Goal: Task Accomplishment & Management: Manage account settings

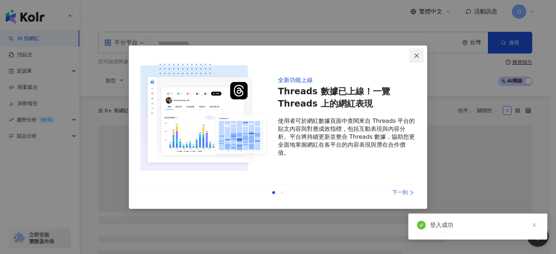
click at [420, 57] on icon "close" at bounding box center [417, 56] width 6 height 6
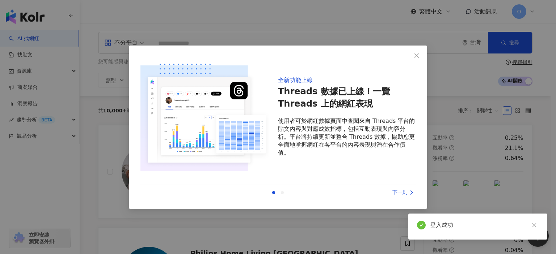
click at [416, 56] on div "不分平台 台灣 搜尋 您可能感興趣： 99 狂歡購物節 限時活動 開跑中 類型 性別 追蹤數 互動率 觀看率 合作費用預估 更多篩選 搜尋指引 AI 開啟 A…" at bounding box center [315, 60] width 463 height 56
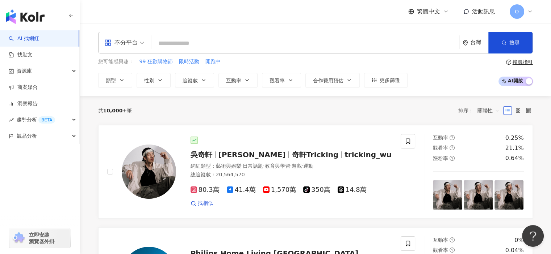
click at [524, 11] on div "O" at bounding box center [520, 11] width 23 height 14
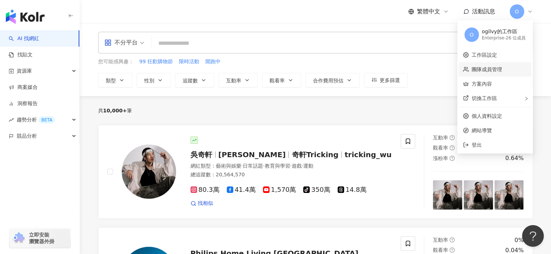
click at [491, 68] on link "團隊成員管理" at bounding box center [486, 70] width 30 height 6
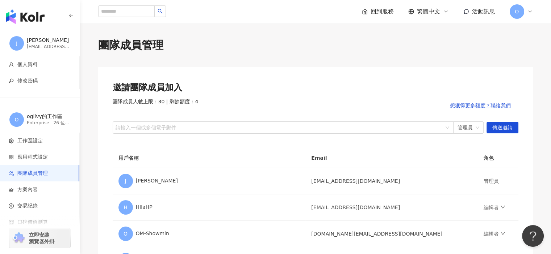
click at [513, 12] on span "O" at bounding box center [516, 11] width 14 height 14
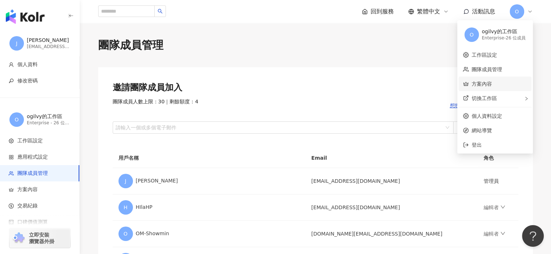
click at [480, 87] on link "方案內容" at bounding box center [481, 84] width 20 height 6
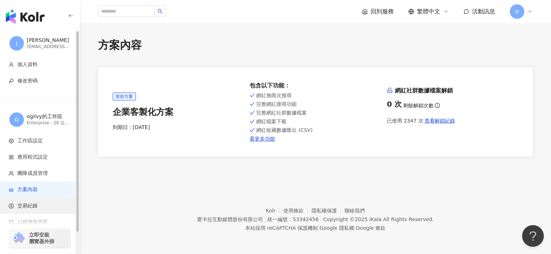
click at [25, 203] on span "交易紀錄" at bounding box center [27, 206] width 20 height 7
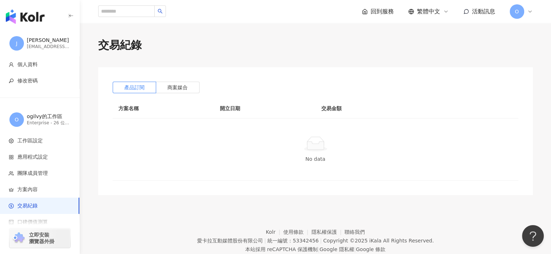
click at [521, 11] on span "O" at bounding box center [516, 11] width 14 height 14
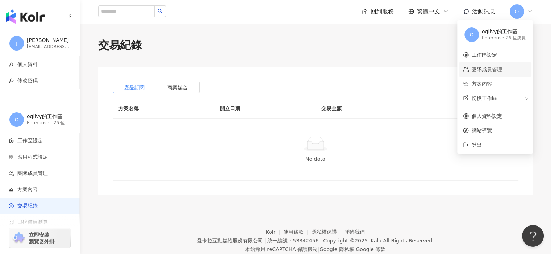
click at [490, 69] on link "團隊成員管理" at bounding box center [486, 70] width 30 height 6
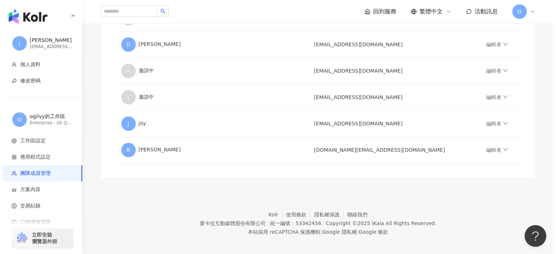
scroll to position [694, 0]
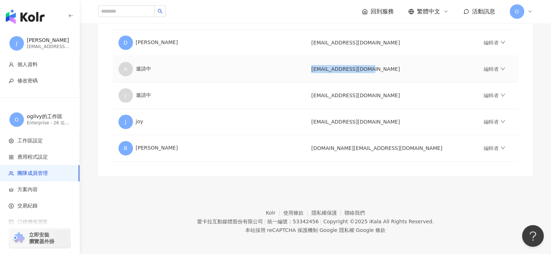
copy td "[EMAIL_ADDRESS][DOMAIN_NAME]"
drag, startPoint x: 297, startPoint y: 69, endPoint x: 361, endPoint y: 72, distance: 63.8
click at [361, 72] on td "[EMAIL_ADDRESS][DOMAIN_NAME]" at bounding box center [391, 69] width 172 height 26
copy td "[EMAIL_ADDRESS][DOMAIN_NAME]"
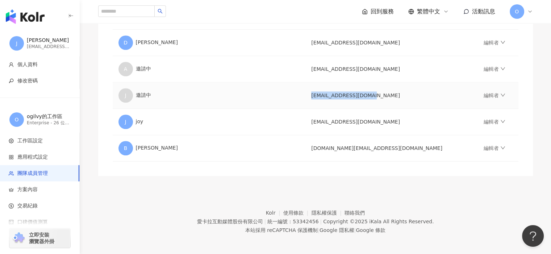
drag, startPoint x: 298, startPoint y: 94, endPoint x: 352, endPoint y: 98, distance: 54.1
click at [352, 98] on td "[EMAIL_ADDRESS][DOMAIN_NAME]" at bounding box center [391, 96] width 172 height 26
click at [209, 190] on footer "Kolr 使用條款 隱私權保護 聯絡我們 愛卡拉互動媒體股份有限公司 | 統一編號：53342456 | Copyright © 2025 iKala All…" at bounding box center [315, 216] width 471 height 80
click at [483, 67] on link "編輯者" at bounding box center [494, 69] width 22 height 6
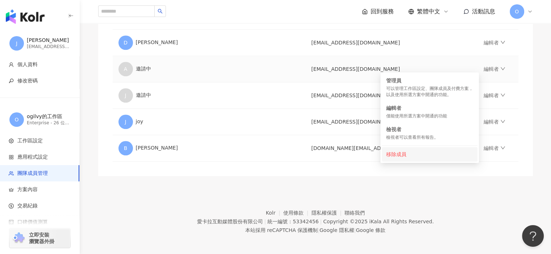
click at [397, 156] on div "移除成員" at bounding box center [429, 155] width 87 height 8
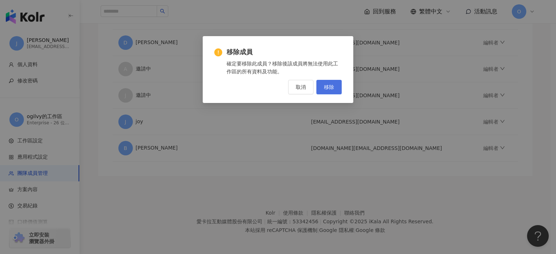
click at [331, 88] on span "移除" at bounding box center [329, 87] width 10 height 6
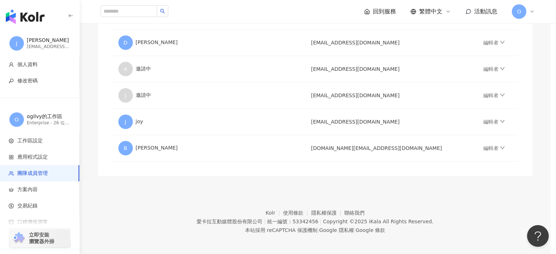
scroll to position [667, 0]
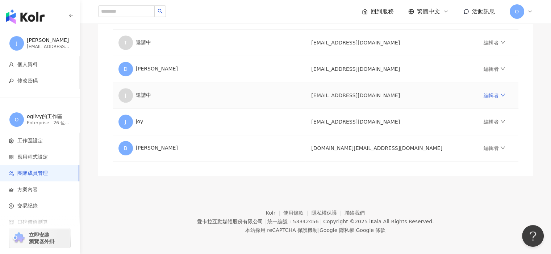
click at [483, 94] on link "編輯者" at bounding box center [494, 96] width 22 height 6
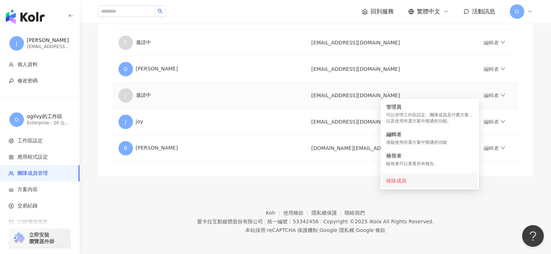
click at [395, 183] on div "移除成員" at bounding box center [429, 181] width 87 height 8
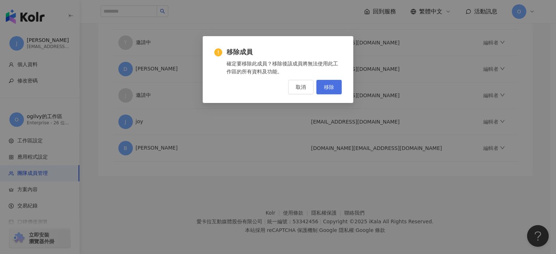
click at [330, 87] on span "移除" at bounding box center [329, 87] width 10 height 6
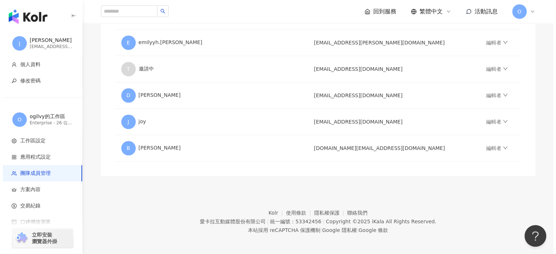
scroll to position [581, 0]
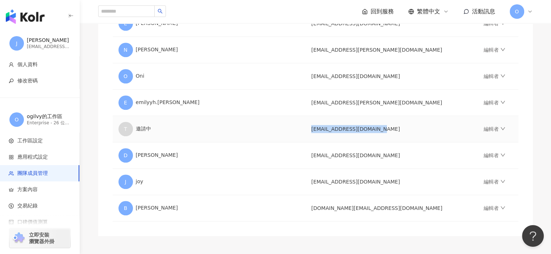
drag, startPoint x: 353, startPoint y: 130, endPoint x: 299, endPoint y: 130, distance: 54.7
click at [305, 130] on td "[EMAIL_ADDRESS][DOMAIN_NAME]" at bounding box center [391, 129] width 172 height 26
copy td "[EMAIL_ADDRESS][DOMAIN_NAME]"
click at [483, 126] on link "編輯者" at bounding box center [494, 129] width 22 height 6
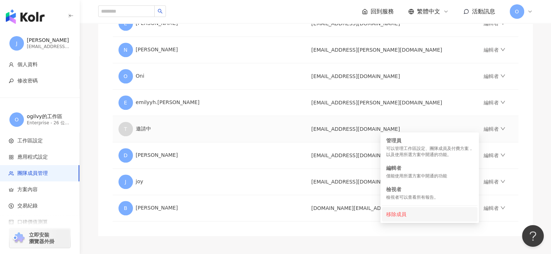
click at [395, 215] on div "移除成員" at bounding box center [429, 215] width 87 height 8
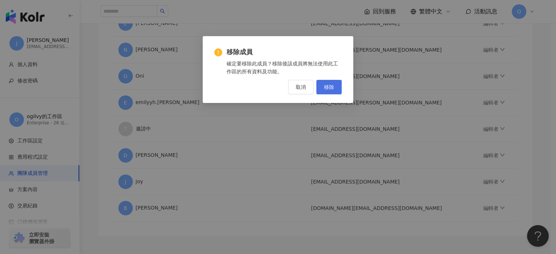
click at [336, 85] on button "移除" at bounding box center [328, 87] width 25 height 14
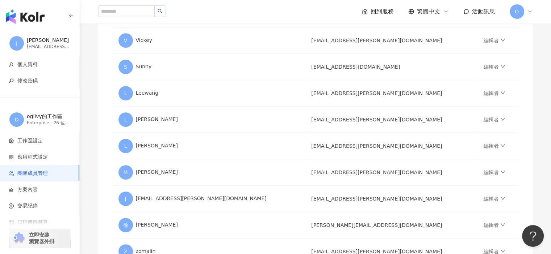
scroll to position [71, 0]
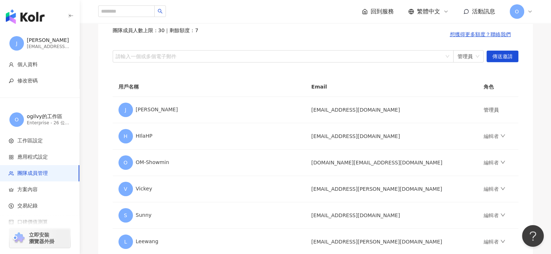
click at [521, 12] on span "O" at bounding box center [516, 11] width 14 height 14
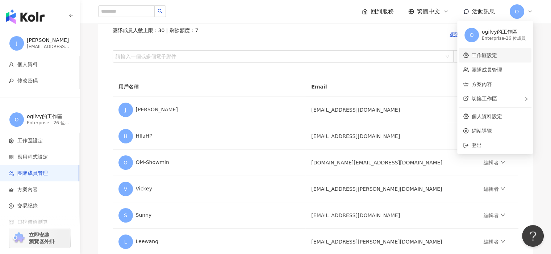
click at [487, 53] on link "工作區設定" at bounding box center [483, 55] width 25 height 6
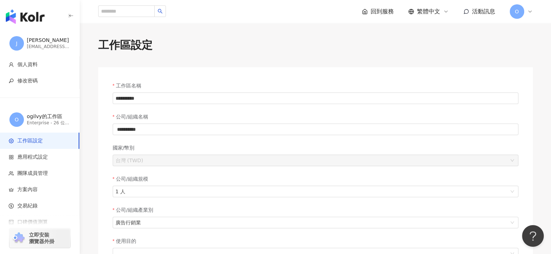
click at [513, 10] on span "O" at bounding box center [516, 11] width 14 height 14
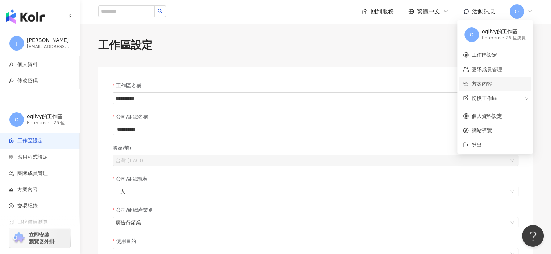
click at [480, 87] on link "方案內容" at bounding box center [481, 84] width 20 height 6
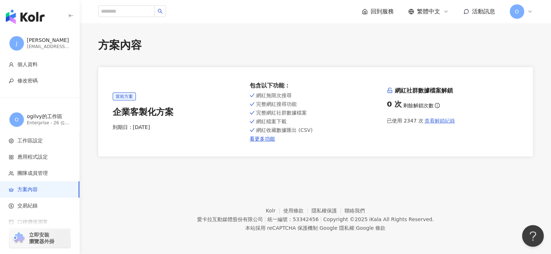
click at [440, 121] on span "查看解鎖紀錄" at bounding box center [439, 121] width 30 height 6
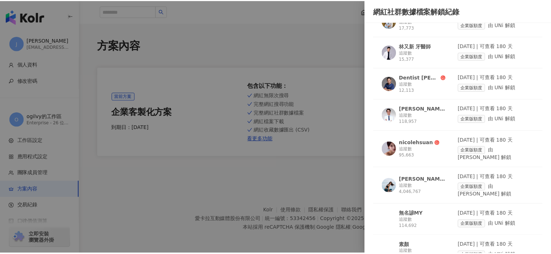
scroll to position [543, 0]
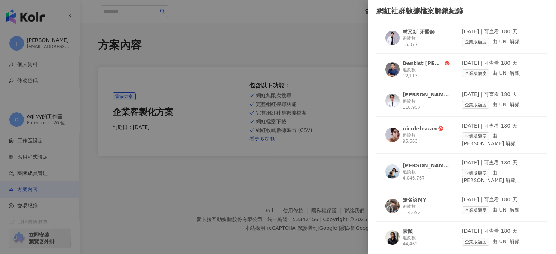
click at [341, 41] on div at bounding box center [278, 127] width 556 height 254
